Goal: Check status: Check status

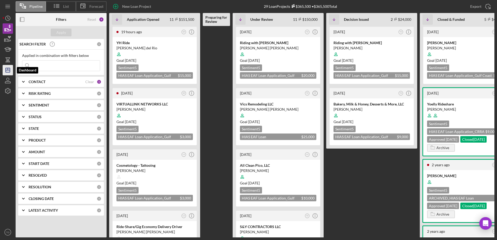
click at [10, 66] on icon "Icon/Dashboard" at bounding box center [7, 70] width 13 height 13
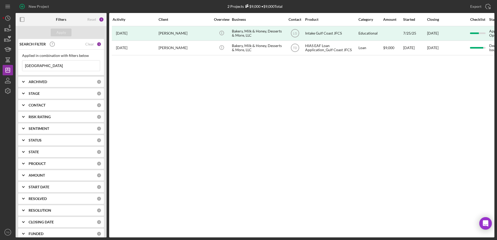
click at [49, 69] on input "[GEOGRAPHIC_DATA]" at bounding box center [60, 66] width 77 height 10
type input "s"
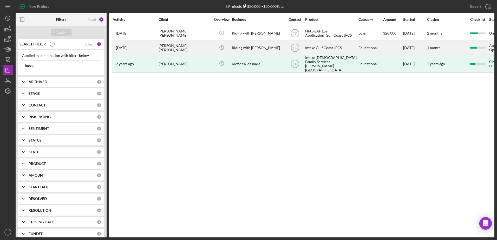
type input "hussin"
click at [135, 50] on div "[DATE] [PERSON_NAME] [PERSON_NAME]" at bounding box center [135, 48] width 45 height 14
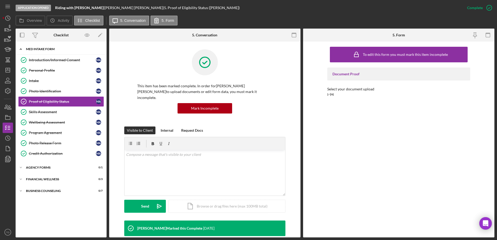
click at [53, 51] on div "Icon/Expander MED Intake Form 10 / 10" at bounding box center [61, 49] width 91 height 11
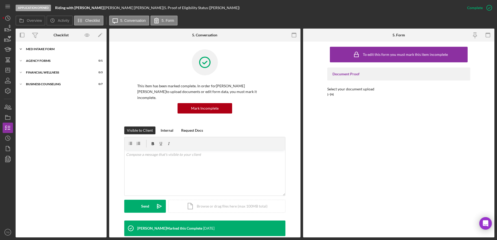
click at [49, 53] on div "Icon/Expander MED Intake Form 10 / 10" at bounding box center [61, 49] width 91 height 10
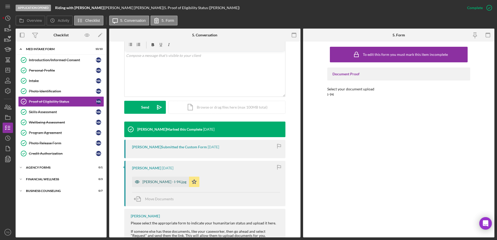
click at [169, 180] on div "[PERSON_NAME] - I-94.jpg" at bounding box center [164, 182] width 44 height 4
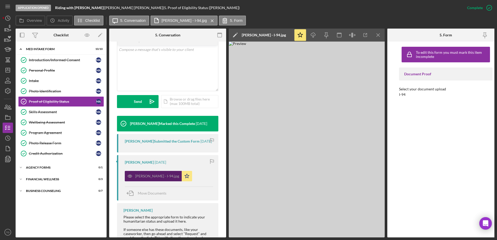
click at [169, 176] on div "[PERSON_NAME] - I-94.jpg" at bounding box center [153, 176] width 57 height 10
click at [60, 89] on div "Photo Identification" at bounding box center [62, 91] width 67 height 4
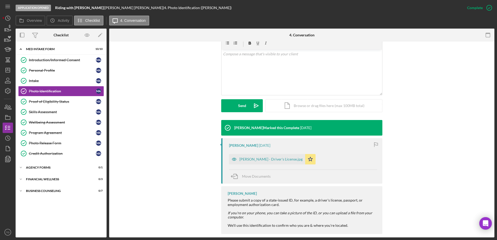
scroll to position [101, 0]
click at [253, 151] on div "[PERSON_NAME] - Driver's License.jpg Icon/Star" at bounding box center [273, 157] width 89 height 13
click at [252, 157] on div "[PERSON_NAME] - Driver's License.jpg" at bounding box center [270, 159] width 63 height 4
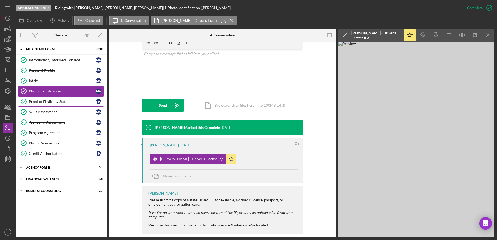
click at [71, 102] on div "Proof of Eligibility Status" at bounding box center [62, 102] width 67 height 4
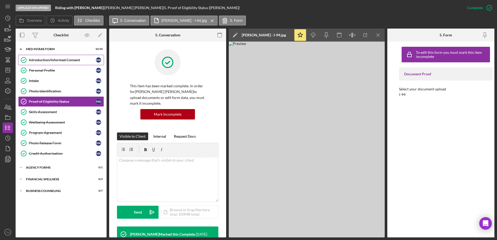
click at [72, 62] on div "Introduction/Informed Consent" at bounding box center [62, 60] width 67 height 4
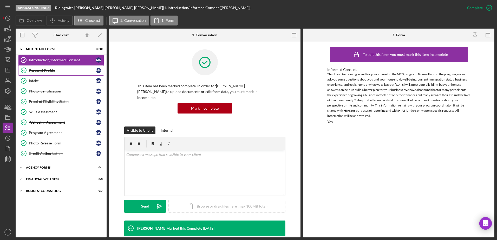
click at [44, 72] on div "Personal Profile" at bounding box center [62, 70] width 67 height 4
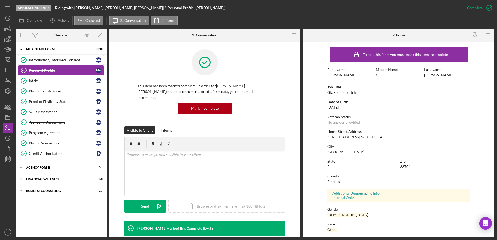
click at [51, 64] on link "Introduction/Informed Consent Introduction/Informed Consent M A" at bounding box center [61, 60] width 86 height 10
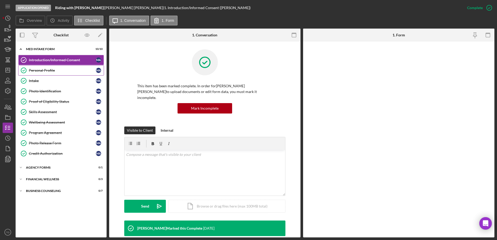
click at [50, 70] on div "Personal Profile" at bounding box center [62, 70] width 67 height 4
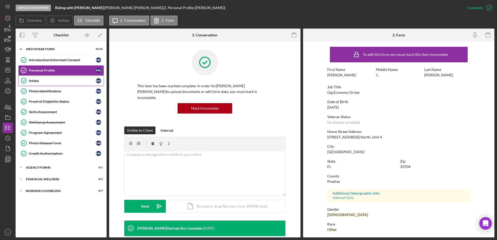
click at [45, 81] on div "Intake" at bounding box center [62, 81] width 67 height 4
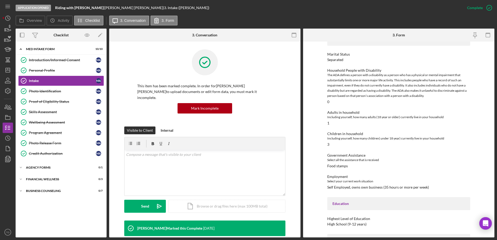
scroll to position [365, 0]
click at [5, 29] on polygon "button" at bounding box center [5, 30] width 1 height 3
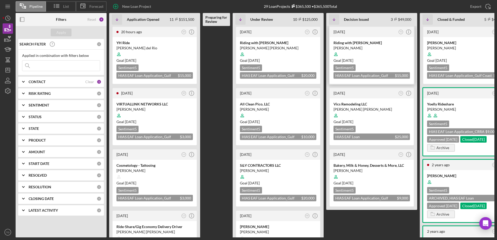
click at [346, 42] on div "Riding with [PERSON_NAME]" at bounding box center [371, 42] width 76 height 5
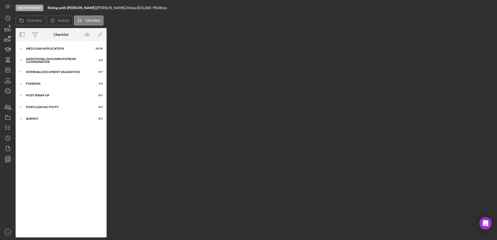
click at [114, 64] on div "Overview Internal Workflow Stage Decision Issued Icon/Dropdown Arrow Archive (c…" at bounding box center [255, 132] width 479 height 209
click at [66, 51] on div "Icon/Expander MED Loan Application 16 / 16" at bounding box center [61, 48] width 91 height 10
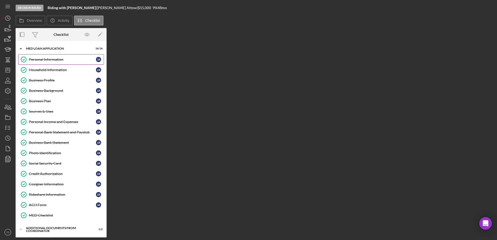
click at [52, 61] on div "Personal Information" at bounding box center [62, 59] width 67 height 4
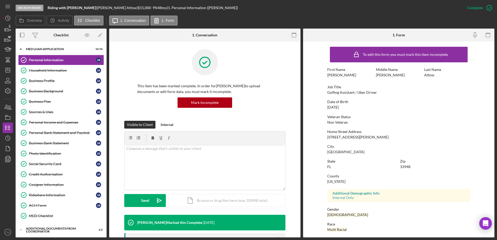
scroll to position [47, 0]
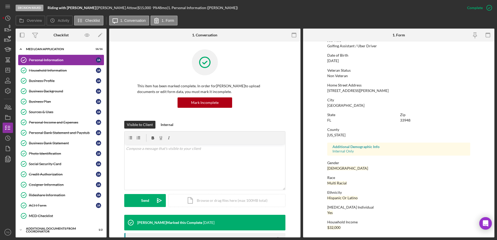
click at [43, 64] on link "Personal Information Personal Information [PERSON_NAME]" at bounding box center [61, 60] width 86 height 10
click at [44, 70] on div "Household Information" at bounding box center [62, 70] width 67 height 4
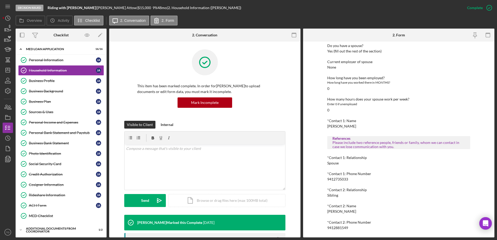
scroll to position [309, 0]
click at [64, 76] on link "Business Profile Business Profile [PERSON_NAME]" at bounding box center [61, 81] width 86 height 10
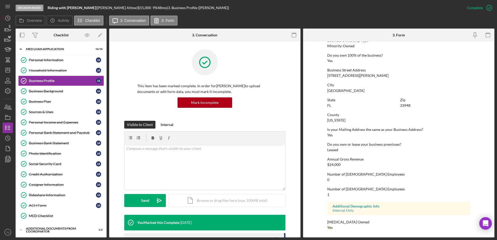
scroll to position [195, 0]
drag, startPoint x: 36, startPoint y: 91, endPoint x: 28, endPoint y: 89, distance: 8.3
click at [28, 89] on icon "Business Background" at bounding box center [23, 91] width 13 height 13
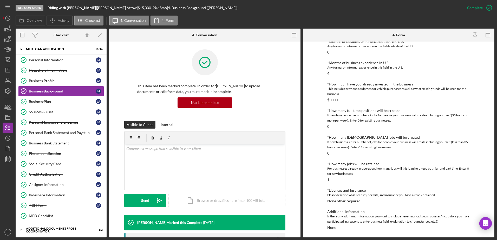
scroll to position [138, 0]
